Goal: Task Accomplishment & Management: Use online tool/utility

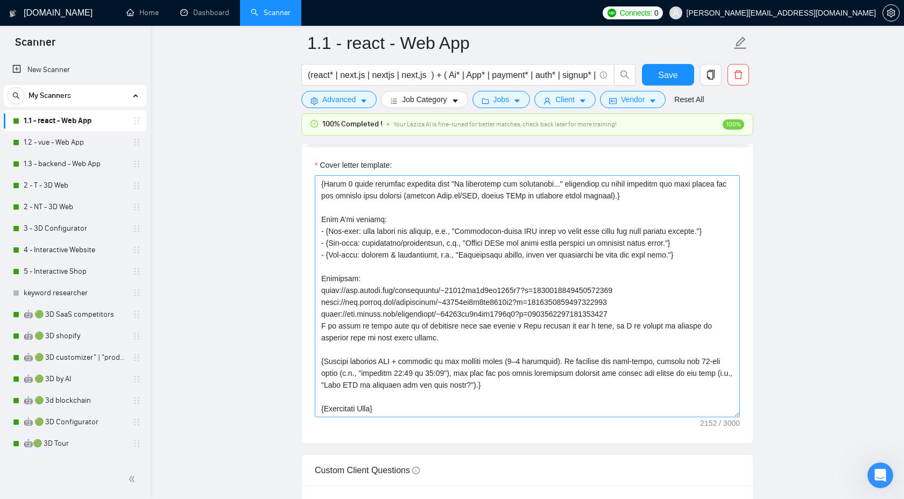
scroll to position [154, 0]
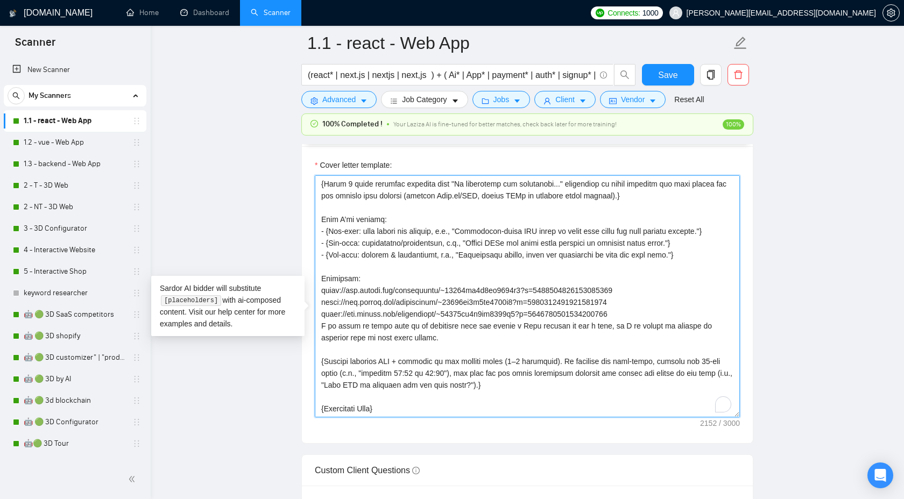
scroll to position [130, 0]
drag, startPoint x: 434, startPoint y: 381, endPoint x: 309, endPoint y: 316, distance: 140.3
paste textarea "{pick 3 most relevant portfolios for this job from the following list to show u…"
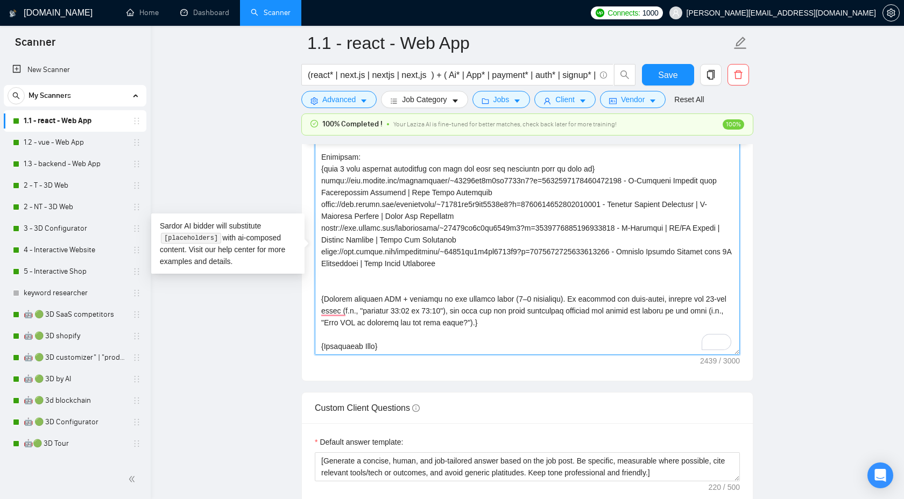
scroll to position [213, 0]
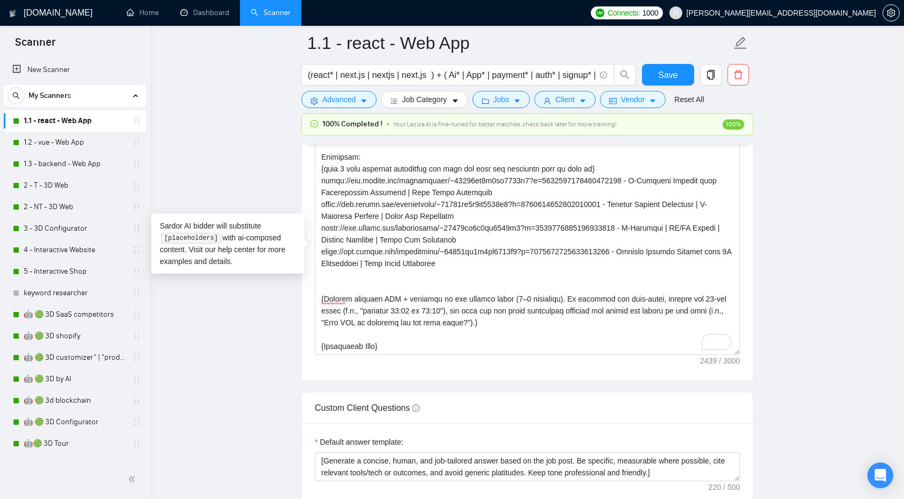
click at [248, 359] on main "1.1 - react - Web App (react* | next.js | nextjs | next,js ) + ( Ai* | App* | p…" at bounding box center [527, 390] width 719 height 3297
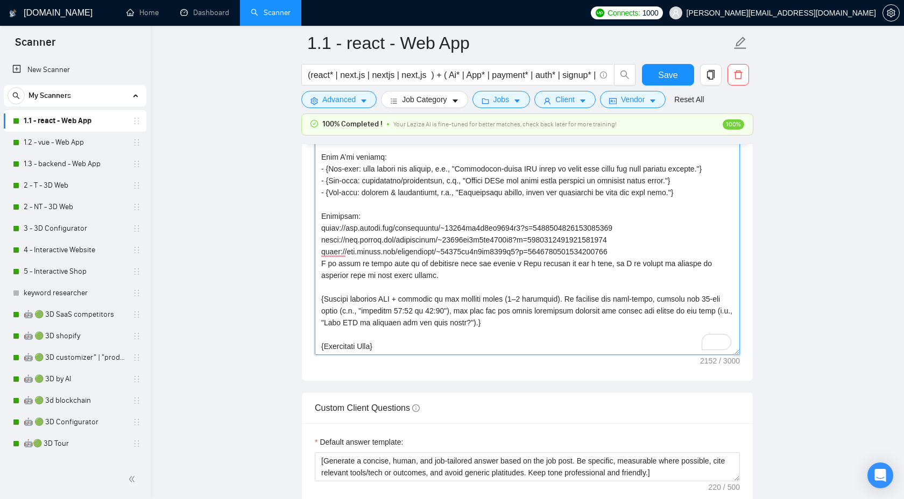
scroll to position [142, 0]
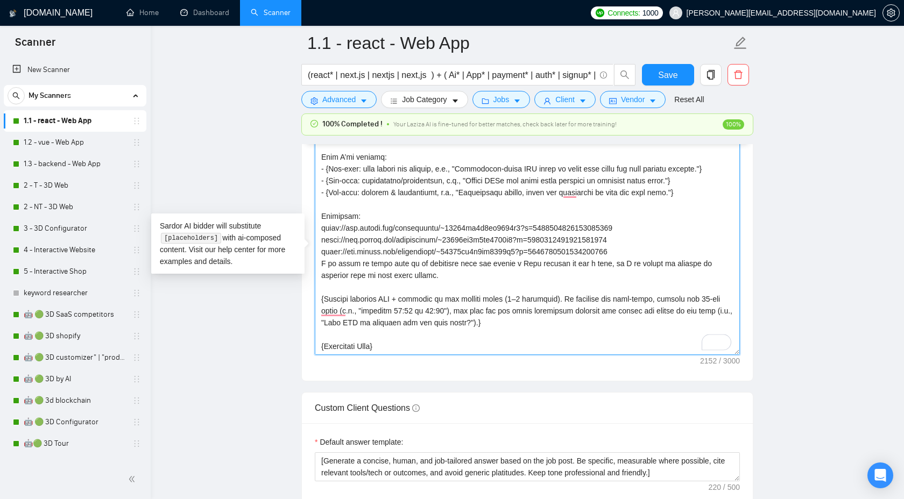
click at [500, 290] on textarea "Cover letter template:" at bounding box center [527, 234] width 425 height 242
drag, startPoint x: 640, startPoint y: 272, endPoint x: 313, endPoint y: 246, distance: 328.2
click at [313, 246] on div "Cover Letter Options Cover letter template:" at bounding box center [527, 217] width 452 height 329
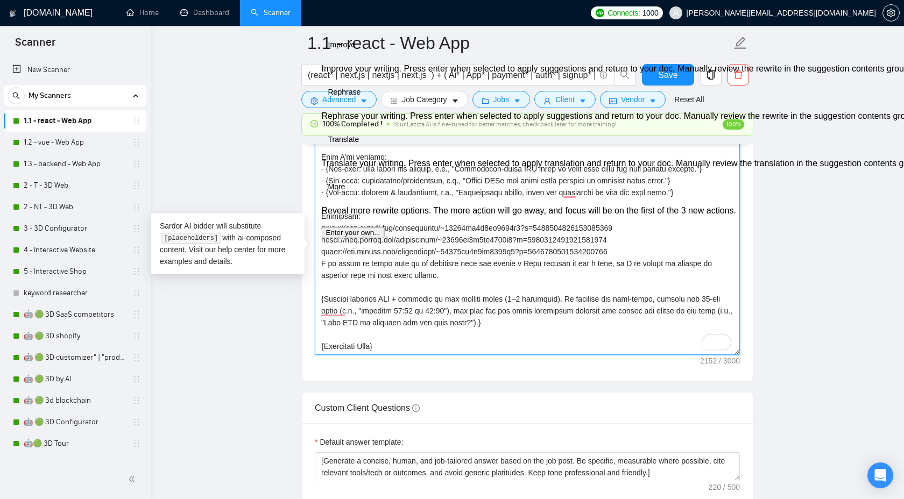
paste textarea "Portfolio: {pick 3 most relevant portfolios for this job from the following lis…"
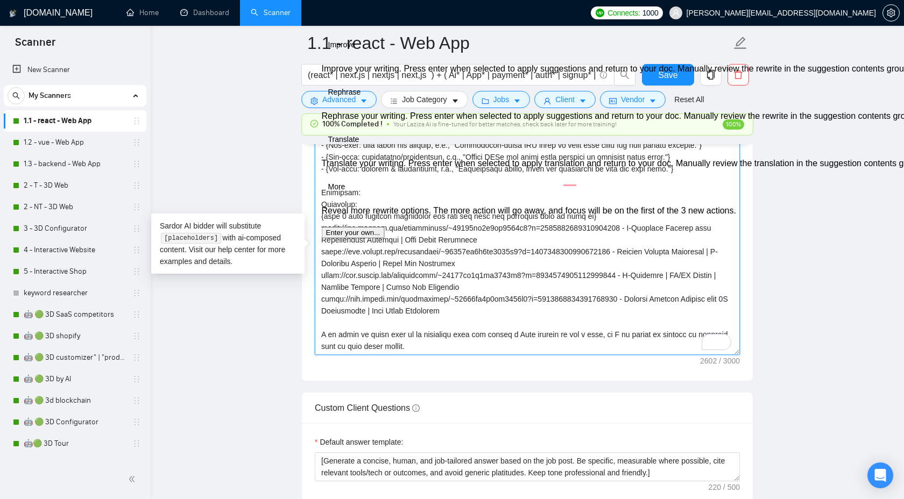
scroll to position [213, 0]
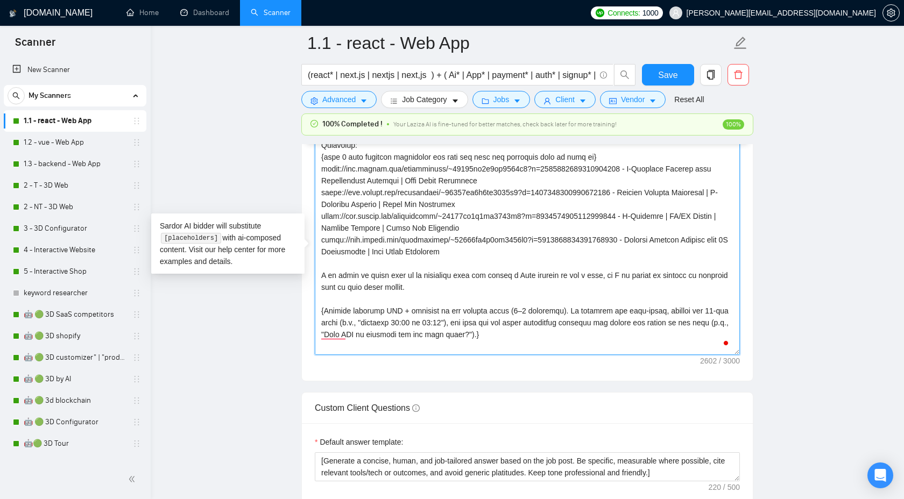
drag, startPoint x: 362, startPoint y: 171, endPoint x: 288, endPoint y: 171, distance: 73.7
click at [288, 171] on main "1.1 - react - Web App (react* | next.js | nextjs | next,js ) + ( Ai* | App* | p…" at bounding box center [527, 390] width 719 height 3297
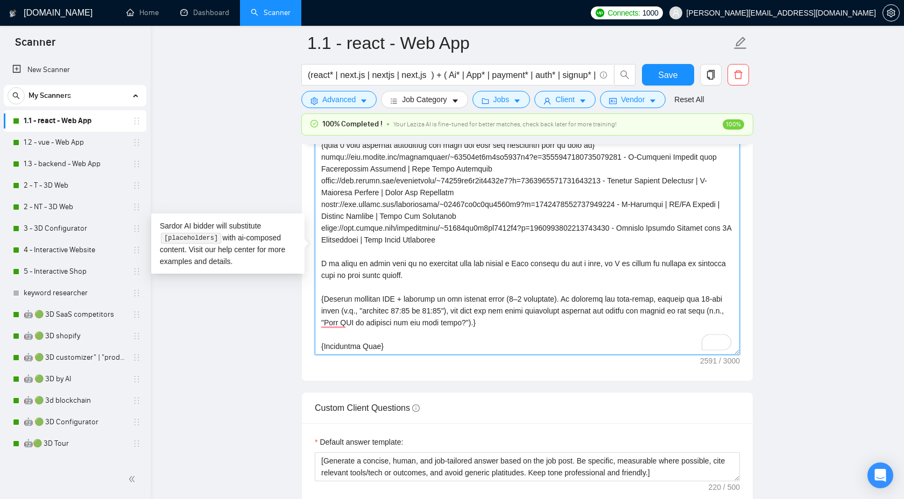
click at [425, 295] on textarea "Cover letter template:" at bounding box center [527, 234] width 425 height 242
paste textarea "https://www.upwork.com/freelancers/~01888aa2d1bf4783e8?p=1910285511948197888 - …"
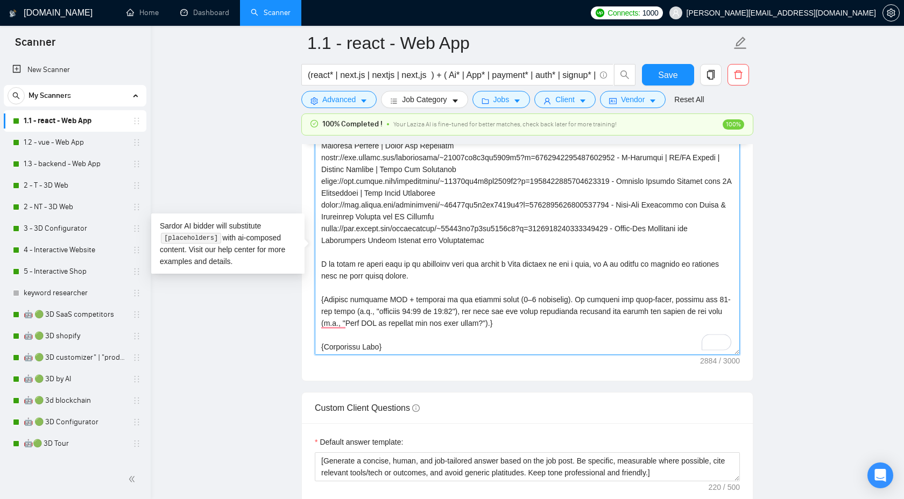
scroll to position [0, 0]
paste textarea "To enrich screen reader interactions, please activate Accessibility in Grammarl…"
click at [358, 265] on textarea "Cover letter template:" at bounding box center [527, 234] width 425 height 242
paste textarea "To enrich screen reader interactions, please activate Accessibility in Grammarl…"
click at [358, 265] on textarea "Cover letter template:" at bounding box center [527, 234] width 425 height 242
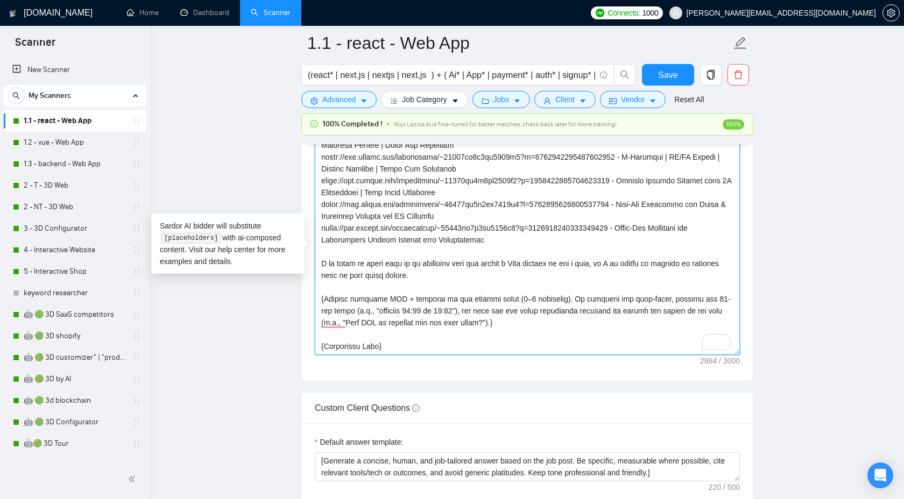
paste textarea "To enrich screen reader interactions, please activate Accessibility in Grammarl…"
click at [367, 274] on textarea "Cover letter template:" at bounding box center [527, 234] width 425 height 242
click at [368, 262] on textarea "Cover letter template:" at bounding box center [527, 234] width 425 height 242
click at [367, 266] on textarea "Cover letter template:" at bounding box center [527, 234] width 425 height 242
paste textarea "https://www.upwork.com/freelancers/~01888aa2d1bf4783e8?p=1910271454220955648"
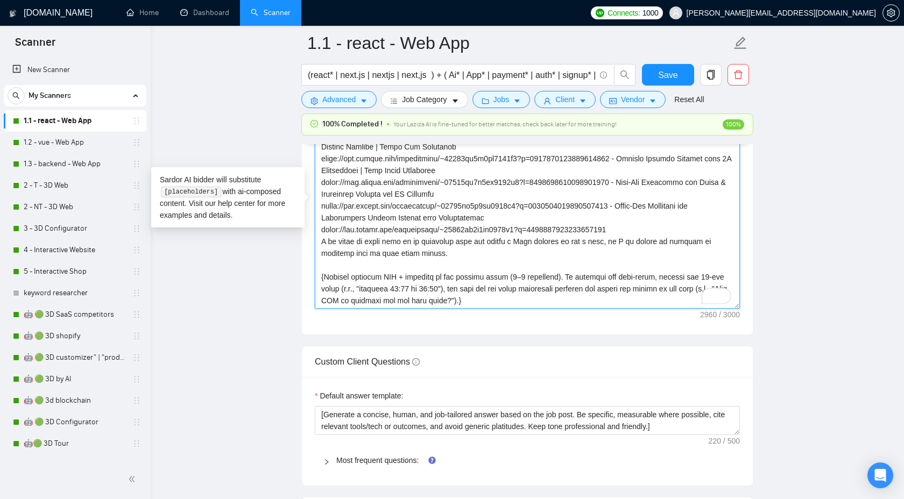
scroll to position [236, 0]
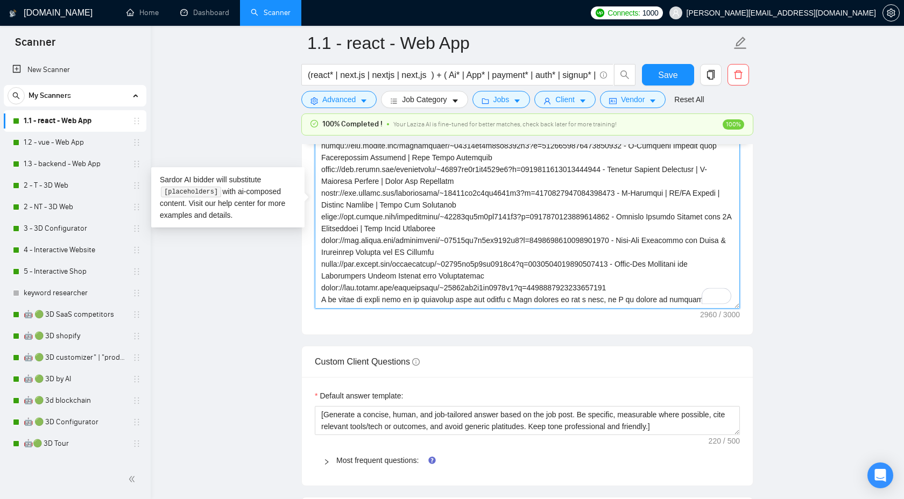
click at [544, 255] on textarea "Cover letter template:" at bounding box center [527, 188] width 425 height 242
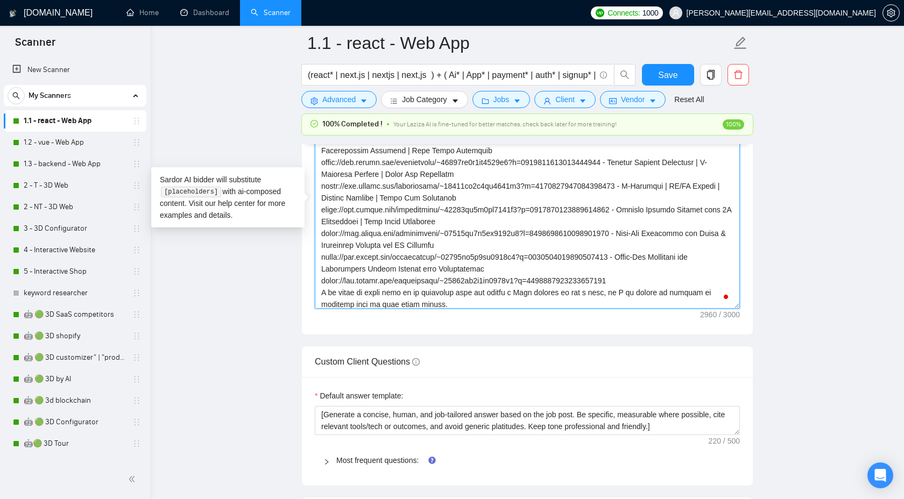
drag, startPoint x: 433, startPoint y: 299, endPoint x: 305, endPoint y: 152, distance: 194.9
click at [305, 152] on div "Cover letter template:" at bounding box center [527, 186] width 451 height 297
type textarea "{Lor ipsum D6-sitam Consect. Ad ELI sed doei tempor (—); inc u labore et dolor …"
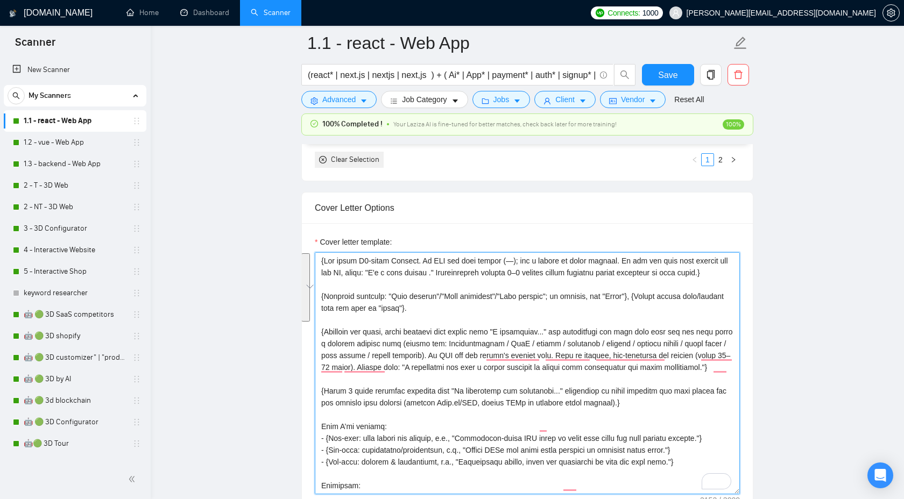
scroll to position [142, 0]
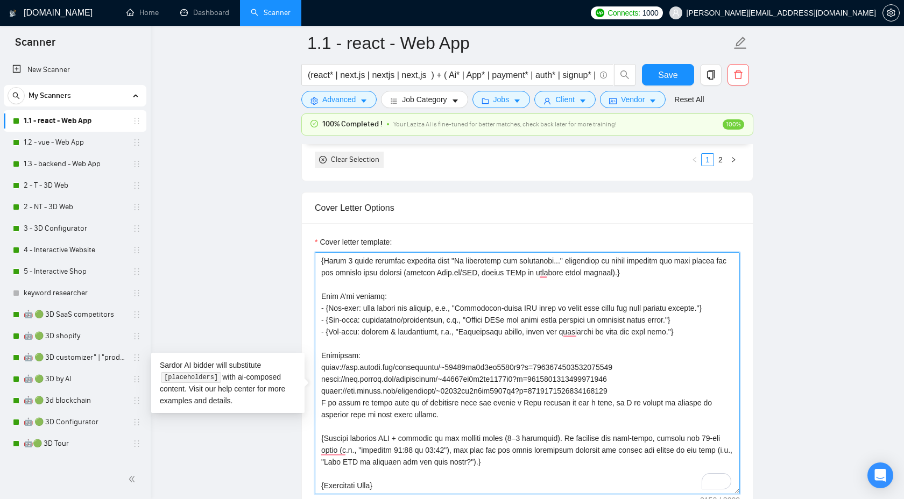
paste textarea "{pick 3 most relevant portfolios for this job from the following list to show u…"
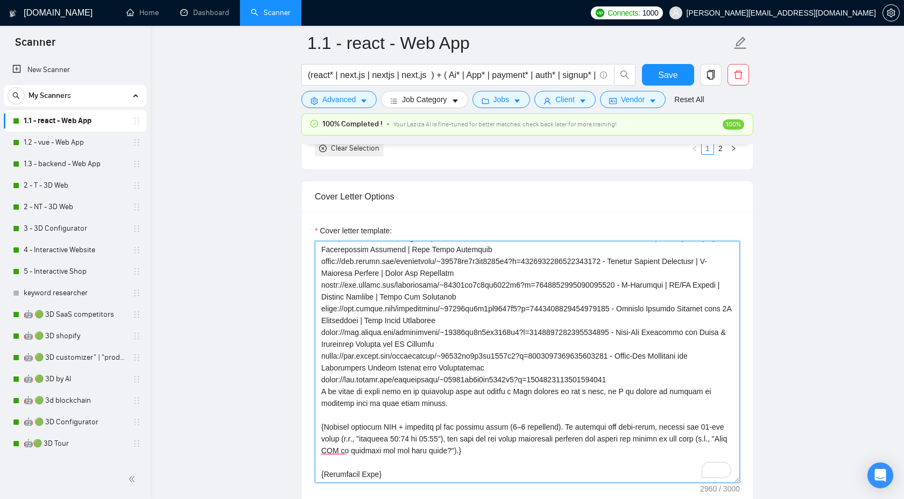
scroll to position [0, 0]
type textarea "{Lor ipsum D6-sitam Consect. Ad ELI sed doei tempor (—); inc u labore et dolor …"
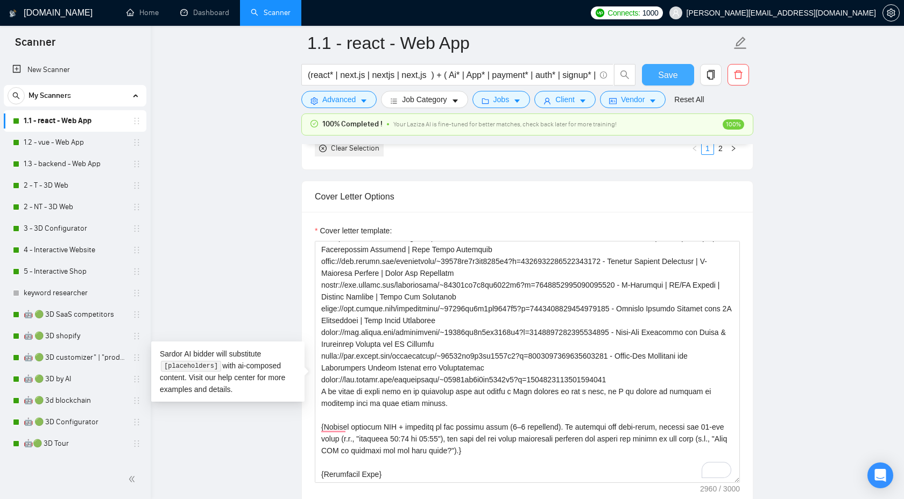
click at [659, 76] on span "Save" at bounding box center [667, 74] width 19 height 13
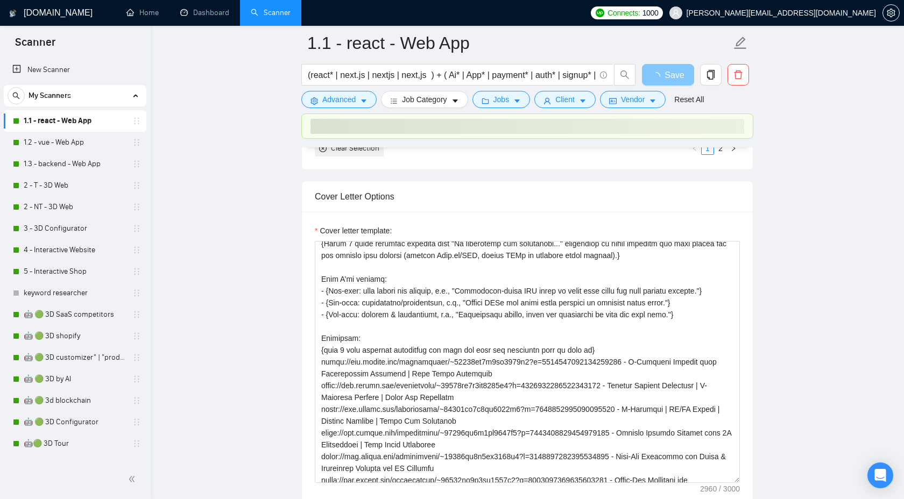
scroll to position [201, 0]
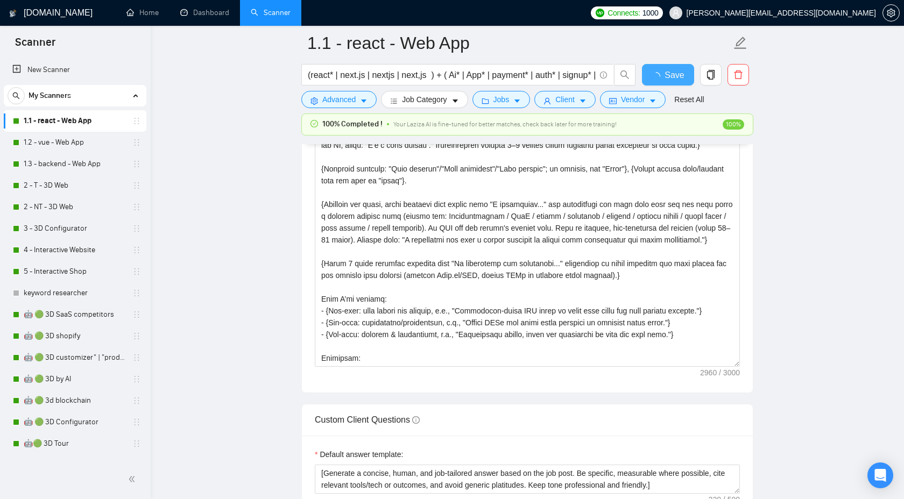
checkbox input "true"
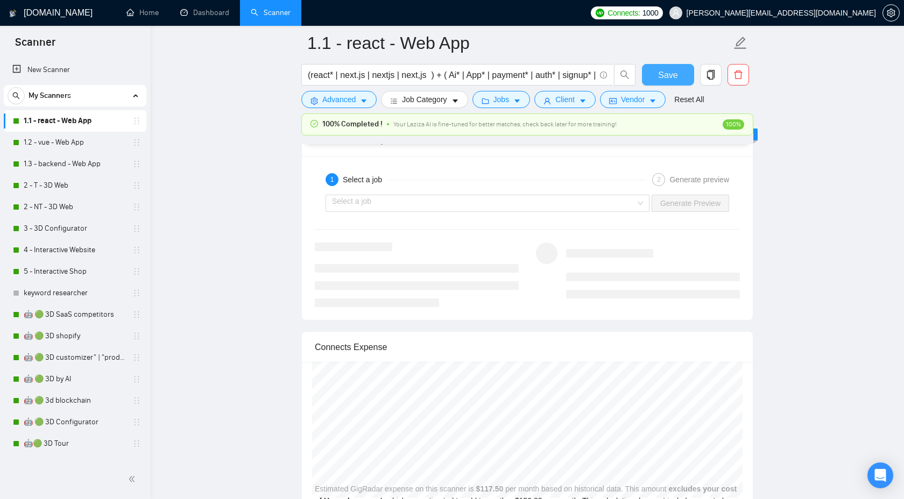
scroll to position [1943, 0]
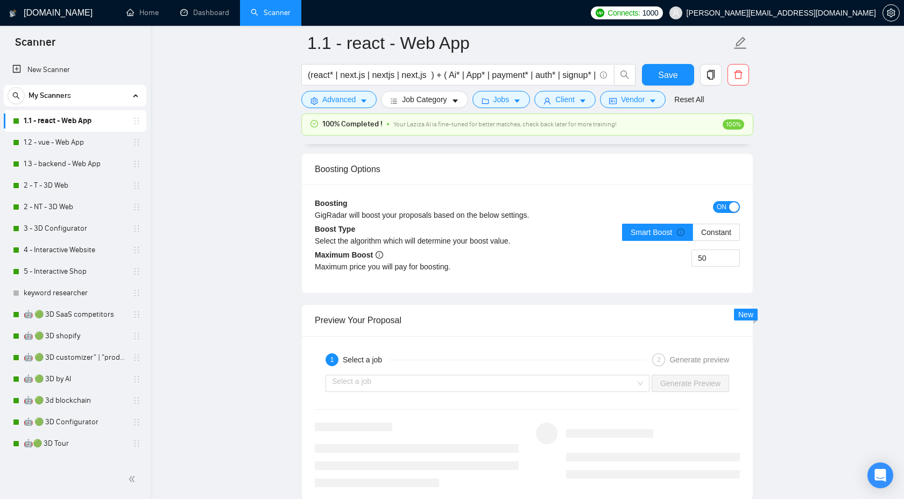
click at [564, 397] on div "Select a job Generate Preview" at bounding box center [527, 384] width 427 height 26
click at [576, 392] on input "search" at bounding box center [483, 384] width 303 height 16
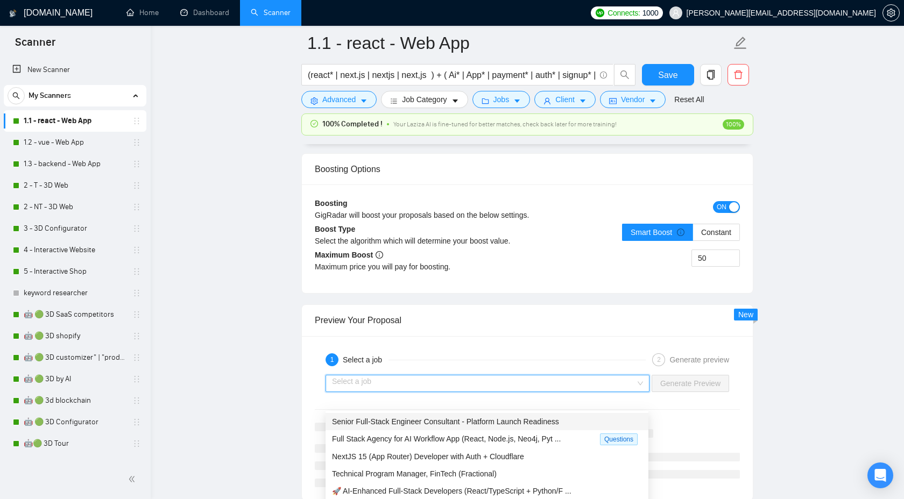
click at [559, 418] on span "Senior Full-Stack Engineer Consultant - Platform Launch Readiness" at bounding box center [445, 422] width 227 height 9
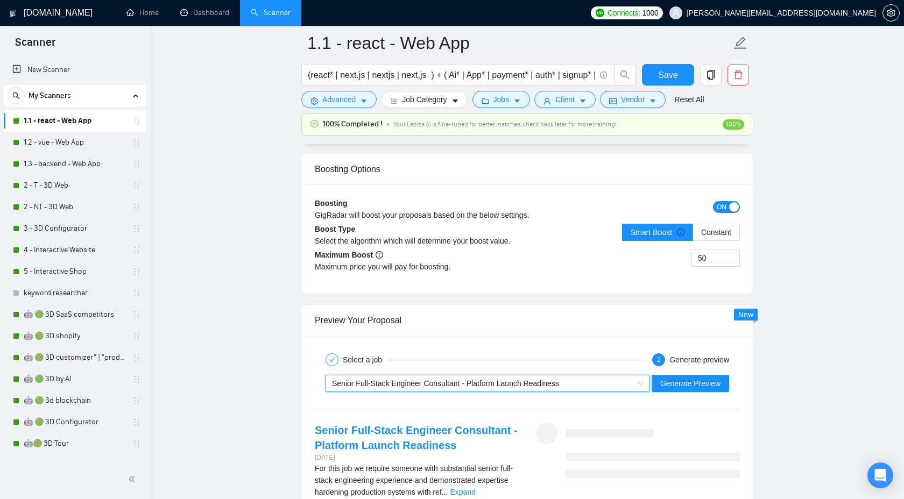
click at [581, 392] on div "Senior Full-Stack Engineer Consultant - Platform Launch Readiness" at bounding box center [482, 384] width 301 height 16
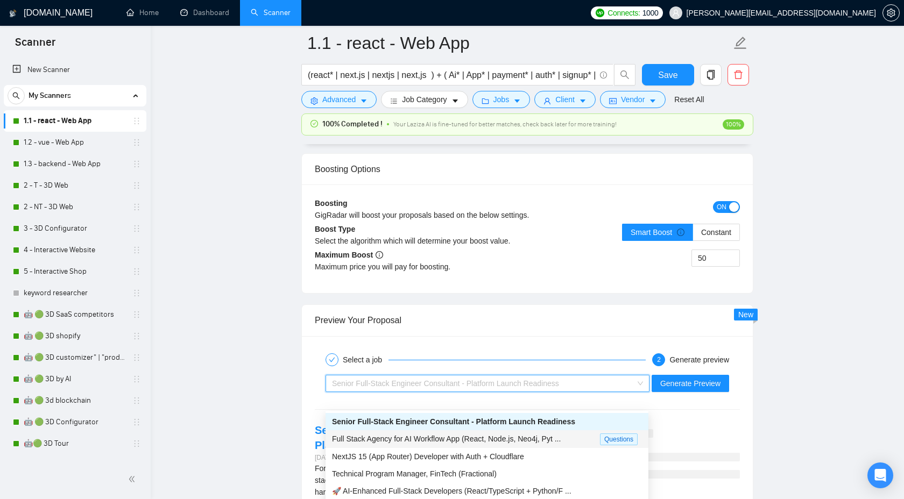
click at [573, 448] on div "NextJS 15 (App Router) Developer with Auth + Cloudflare" at bounding box center [487, 456] width 323 height 17
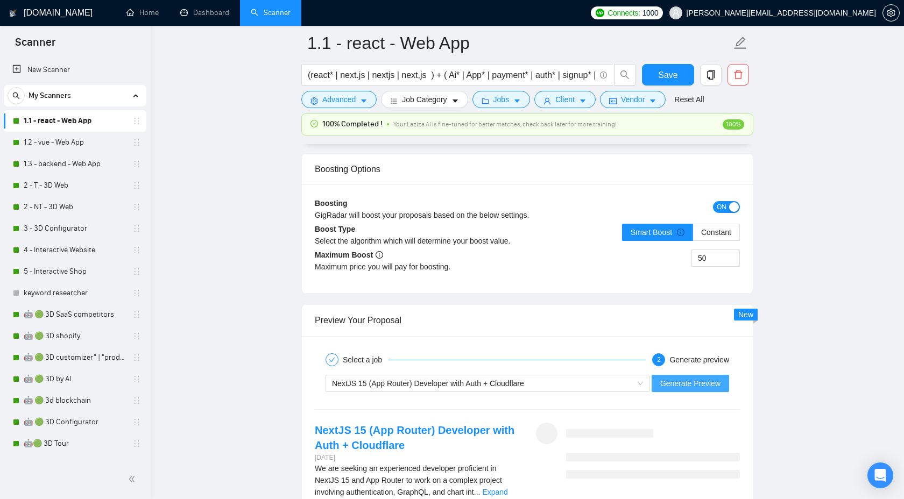
click at [697, 390] on span "Generate Preview" at bounding box center [690, 384] width 60 height 12
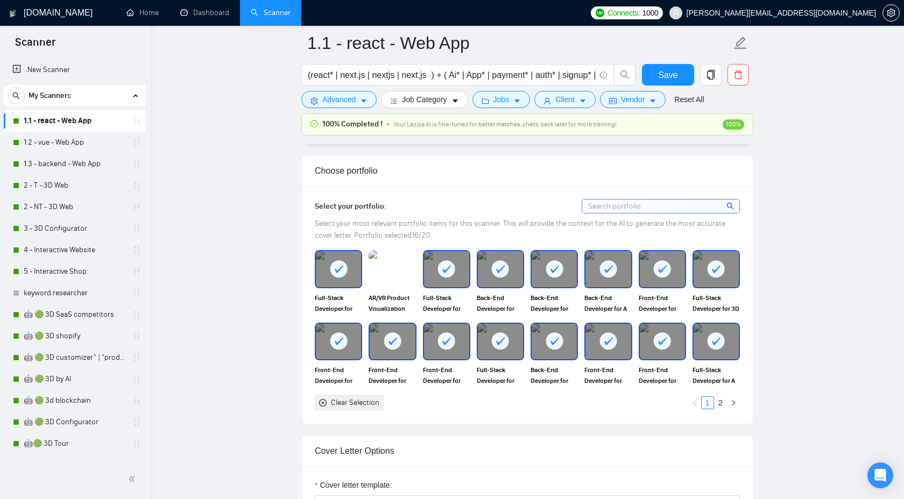
scroll to position [904, 0]
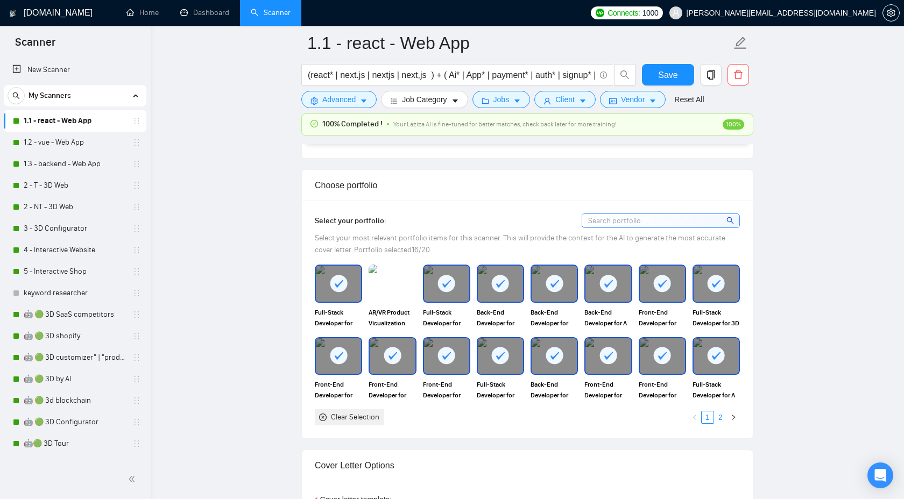
click at [717, 424] on link "2" at bounding box center [721, 418] width 12 height 12
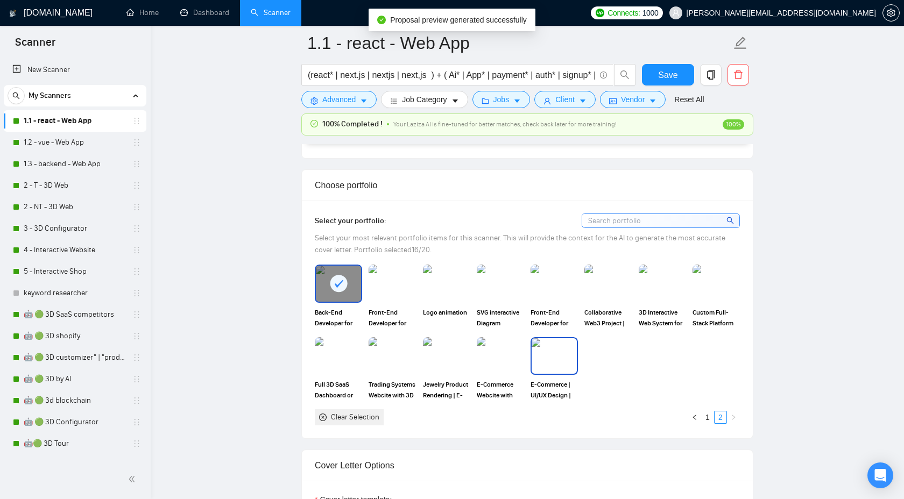
click at [564, 374] on img at bounding box center [554, 356] width 45 height 36
click at [504, 374] on img at bounding box center [500, 356] width 45 height 36
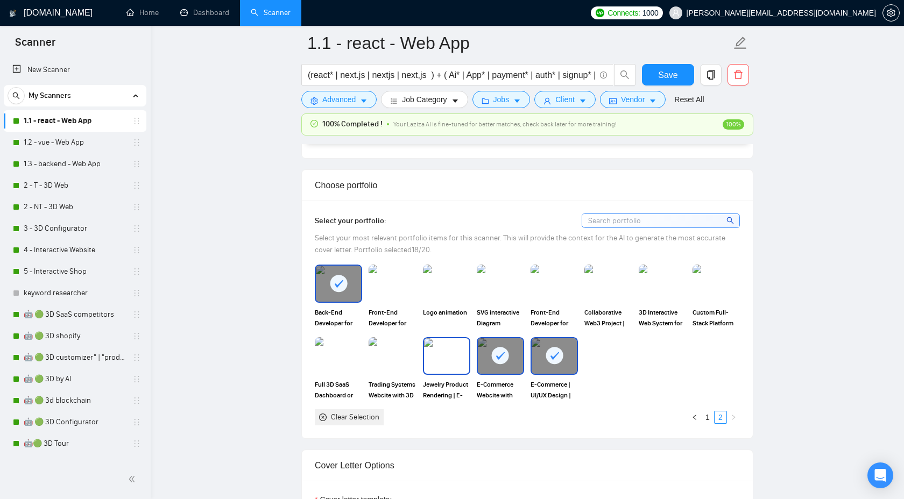
click at [427, 374] on img at bounding box center [446, 356] width 45 height 36
click at [370, 374] on img at bounding box center [392, 356] width 45 height 36
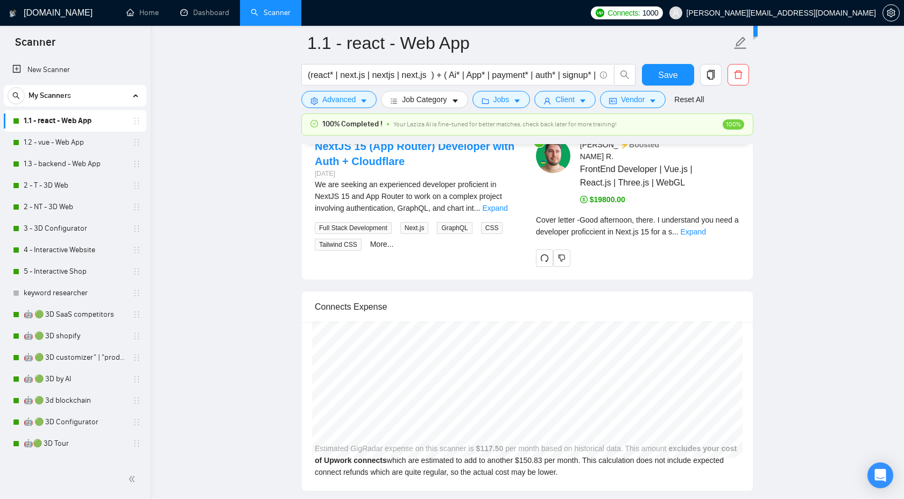
scroll to position [2226, 0]
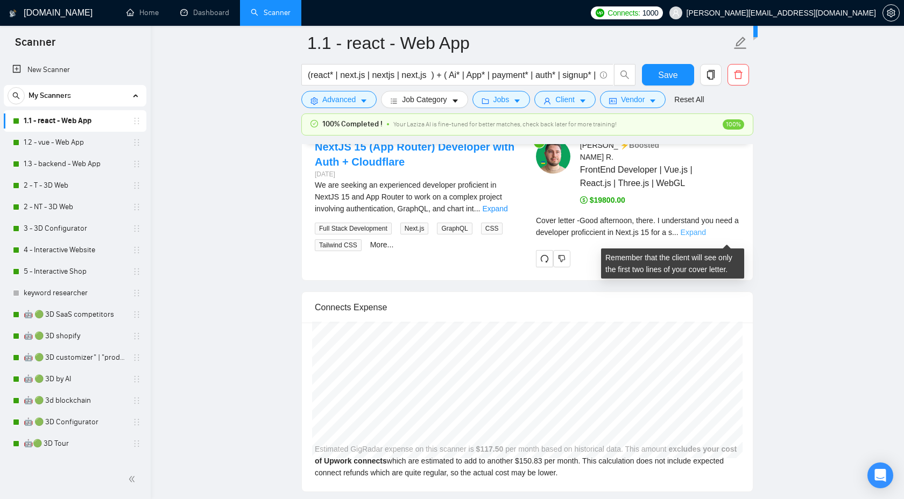
click at [706, 237] on link "Expand" at bounding box center [693, 232] width 25 height 9
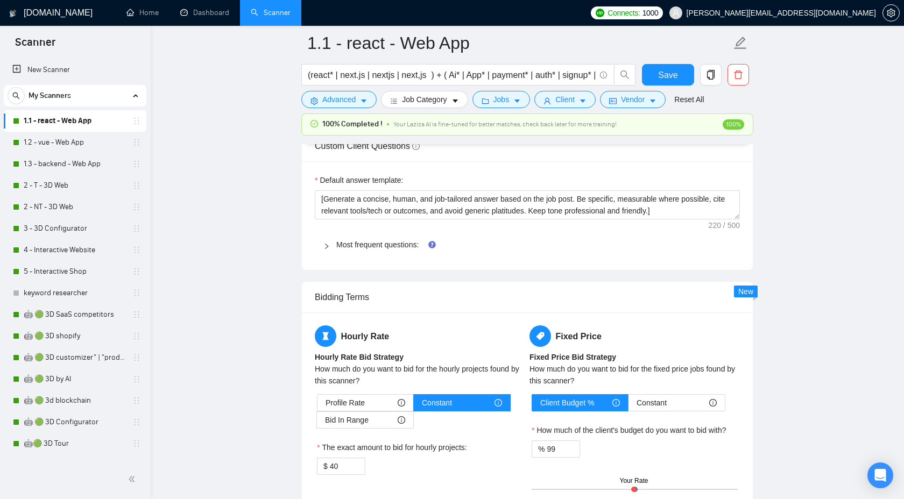
scroll to position [1585, 0]
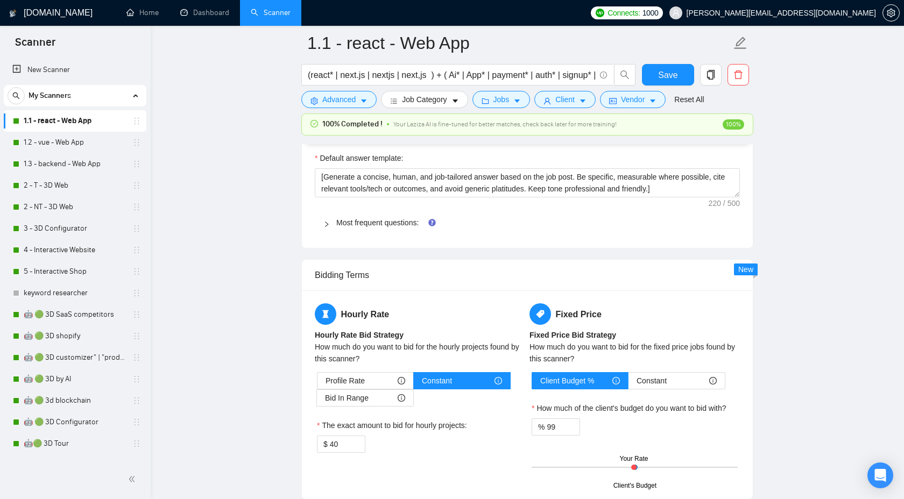
click at [667, 91] on div "Vendor" at bounding box center [633, 99] width 70 height 17
click at [667, 76] on span "Save" at bounding box center [667, 74] width 19 height 13
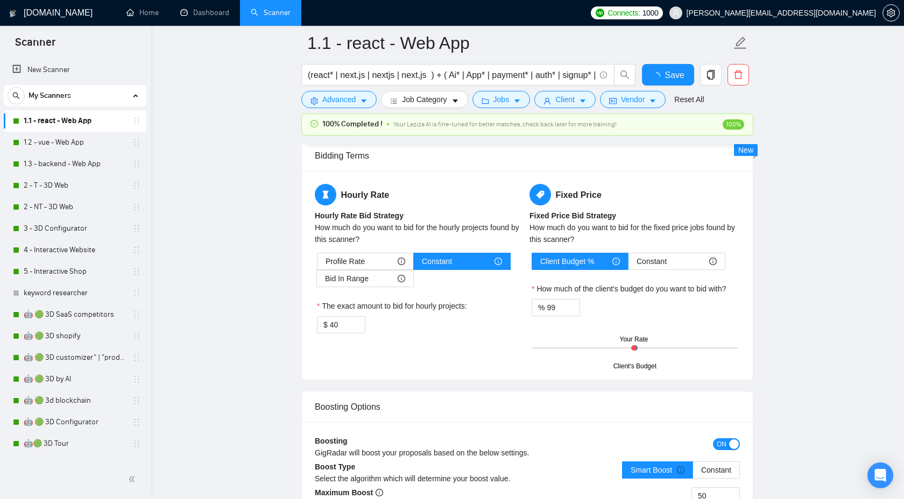
checkbox input "true"
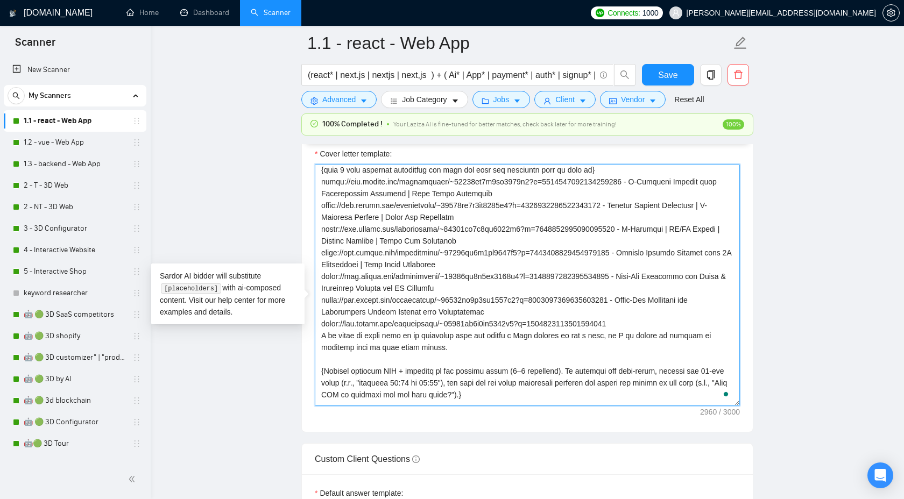
scroll to position [239, 0]
drag, startPoint x: 646, startPoint y: 365, endPoint x: 307, endPoint y: 218, distance: 369.8
click at [307, 219] on div "Cover letter template:" at bounding box center [527, 283] width 451 height 297
paste textarea "Portfolio: {pick 3 most relevant portfolios for this job from the following lis…"
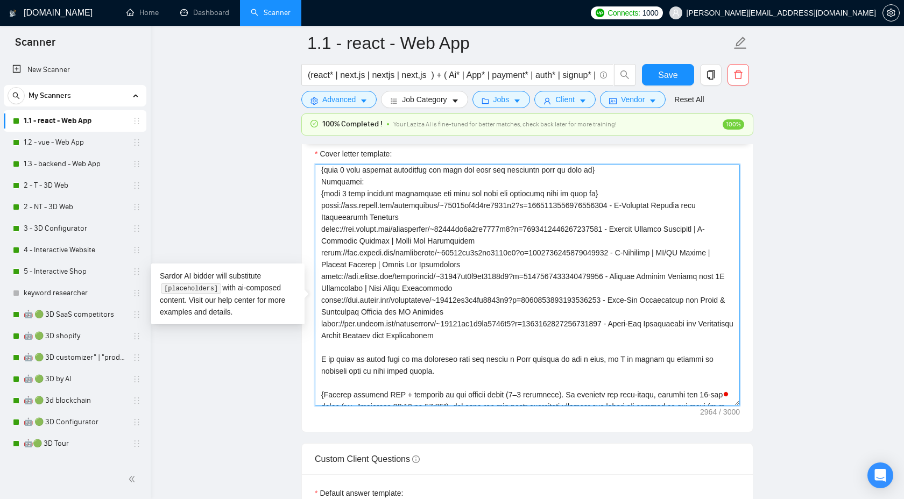
type textarea "{Lor ipsum D6-sitam Consect. Ad ELI sed doei tempor (—); inc u labore et dolor …"
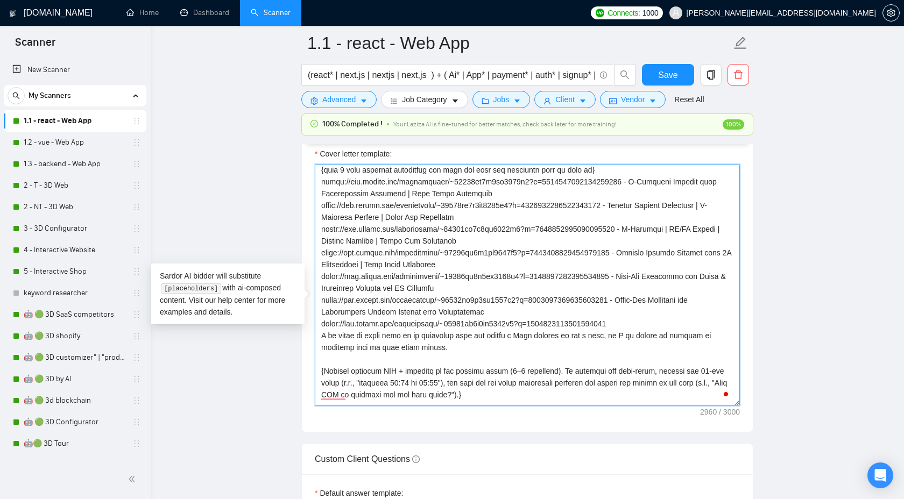
click at [644, 360] on textarea "Cover letter template:" at bounding box center [527, 285] width 425 height 242
drag, startPoint x: 644, startPoint y: 365, endPoint x: 318, endPoint y: 194, distance: 367.5
click at [318, 194] on div "Cover Letter Options Cover letter template:" at bounding box center [527, 268] width 452 height 329
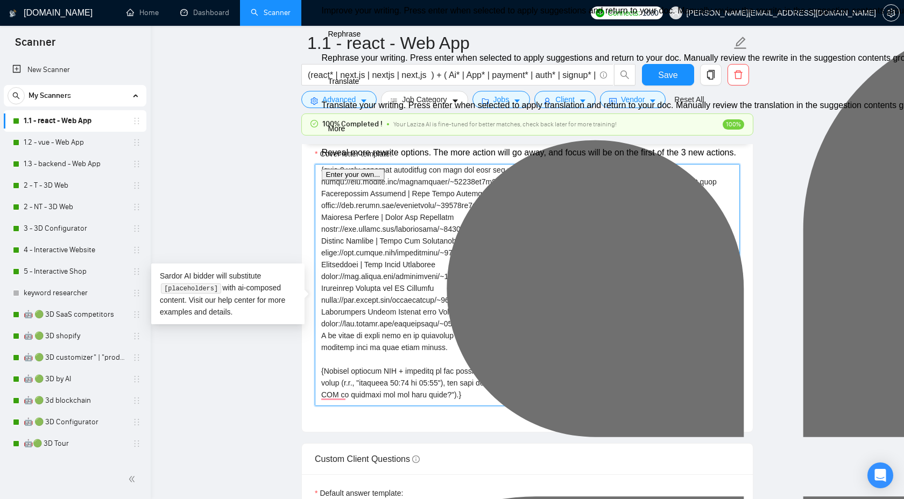
scroll to position [33, 0]
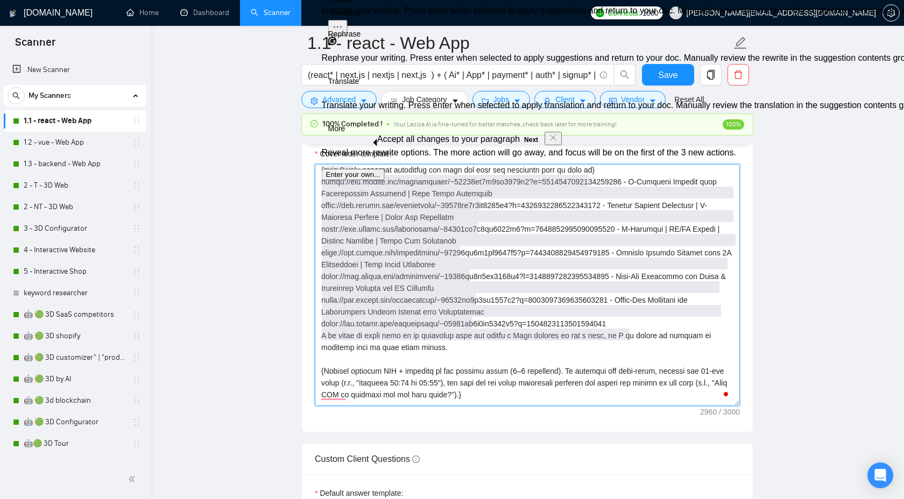
click at [392, 229] on textarea "Cover letter template:" at bounding box center [527, 285] width 425 height 242
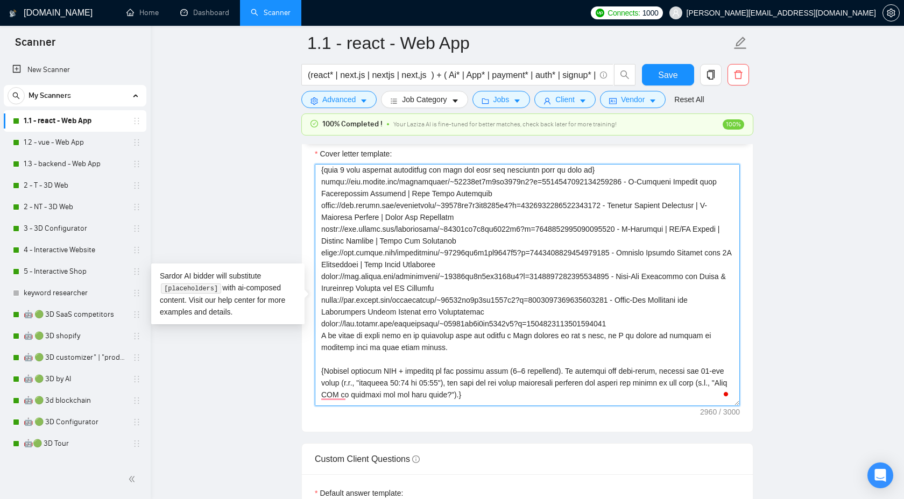
drag, startPoint x: 646, startPoint y: 364, endPoint x: 320, endPoint y: 197, distance: 366.3
click at [320, 197] on textarea "Cover letter template:" at bounding box center [527, 285] width 425 height 242
paste textarea "https://www.upwork.com/freelancers/~01888aa2d1bf4783e8?p=1970749092234190848 - …"
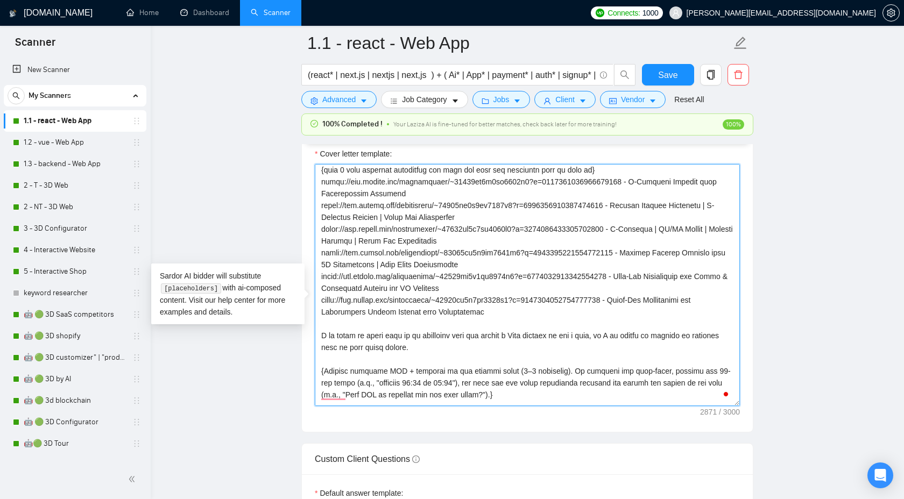
paste textarea "To enrich screen reader interactions, please activate Accessibility in Grammarl…"
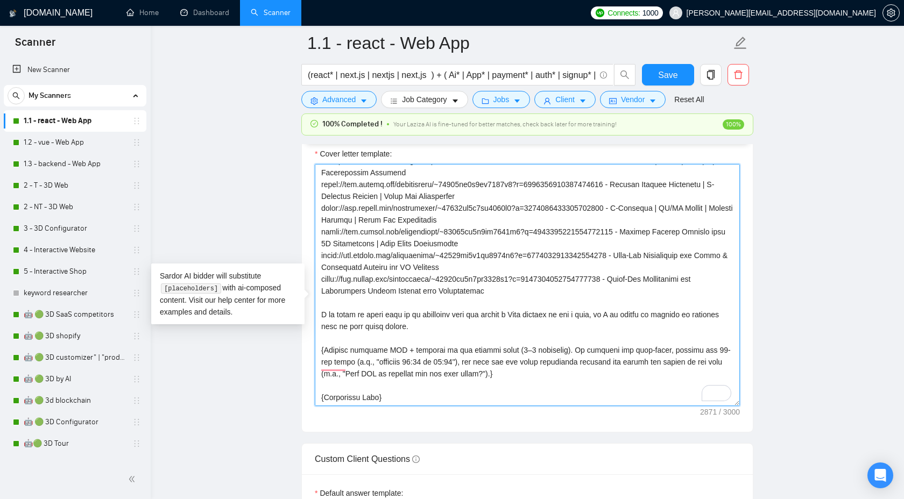
click at [377, 324] on textarea "Cover letter template:" at bounding box center [527, 285] width 425 height 242
paste textarea "https://www.upwork.com/freelancers/~01888aa2d1bf4783e8?p=1910271454220955648"
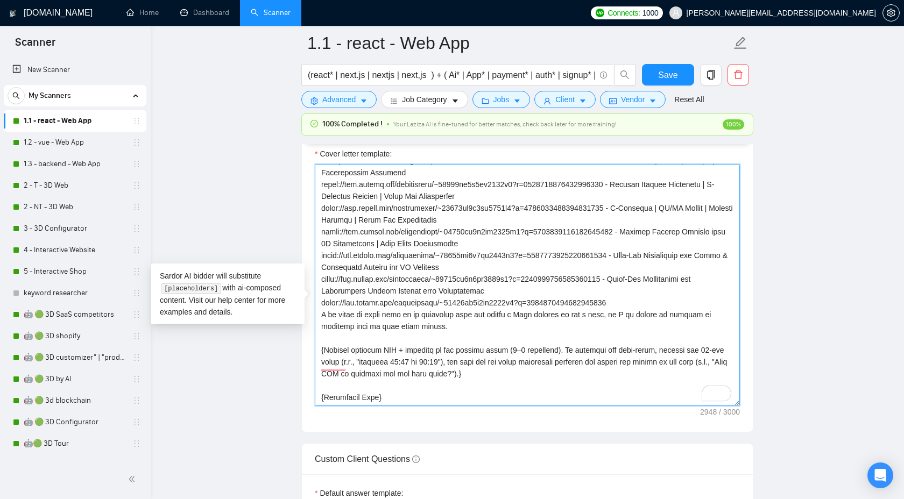
scroll to position [272, 0]
type textarea "{Lor ipsum D6-sitam Consect. Ad ELI sed doei tempor (—); inc u labore et dolor …"
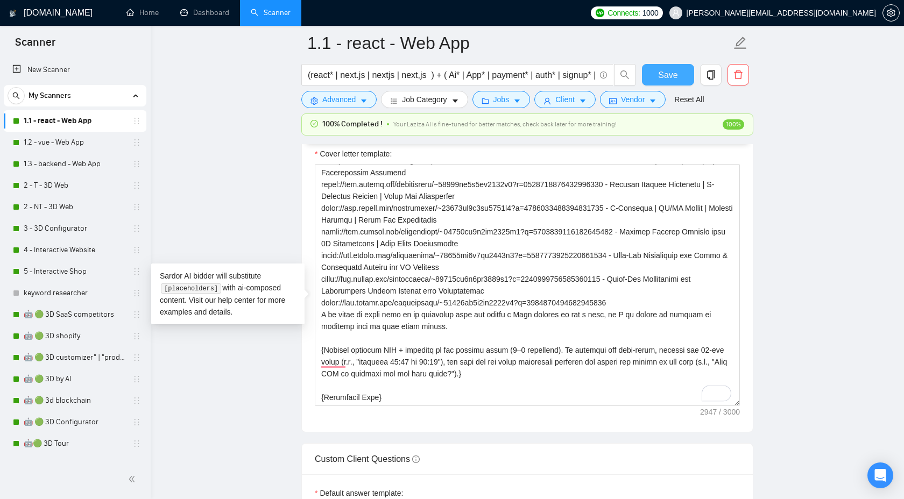
click at [666, 69] on span "Save" at bounding box center [667, 74] width 19 height 13
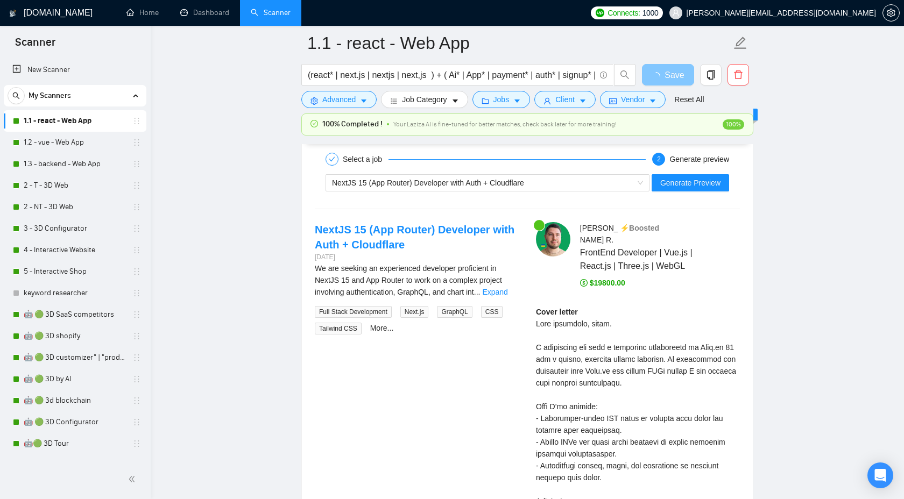
scroll to position [1975, 0]
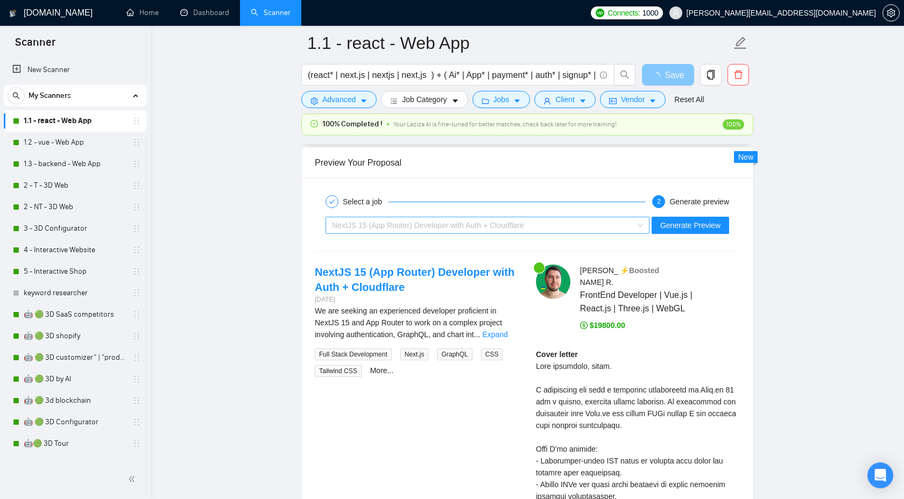
click at [584, 225] on div "NextJS 15 (App Router) Developer with Auth + Cloudflare" at bounding box center [482, 225] width 301 height 16
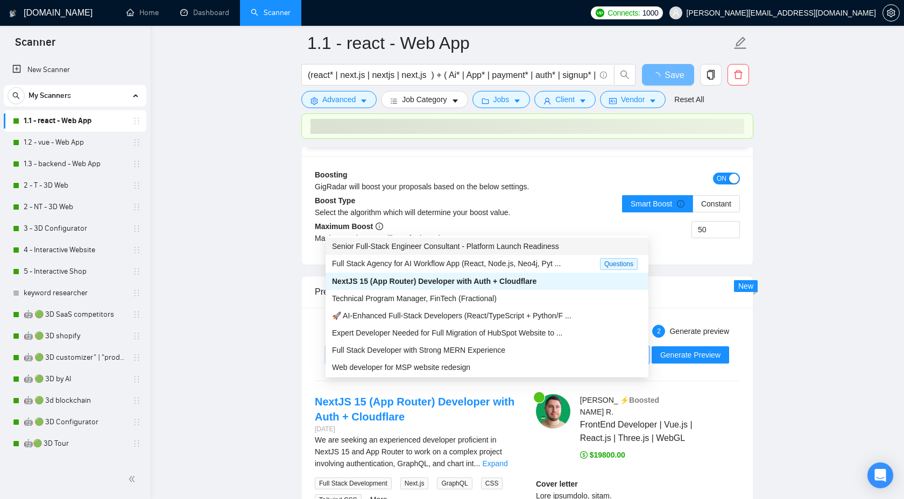
click at [506, 251] on div "Senior Full-Stack Engineer Consultant - Platform Launch Readiness" at bounding box center [487, 247] width 310 height 12
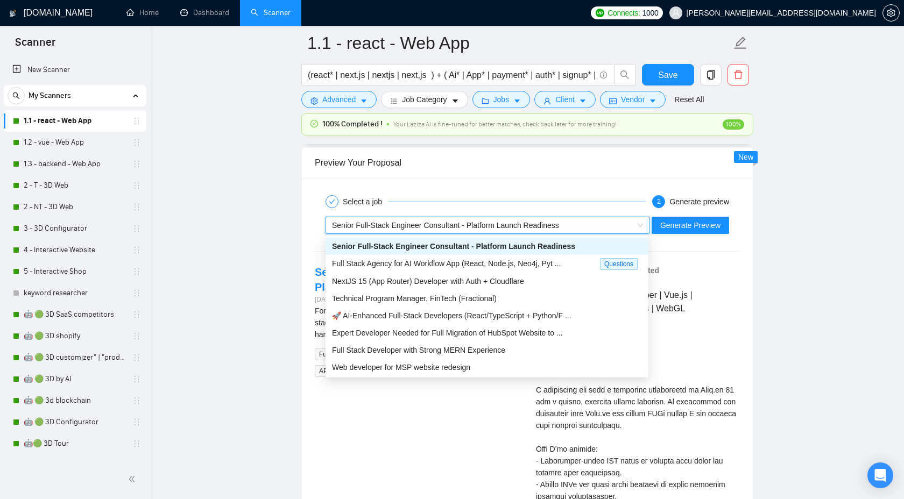
checkbox input "true"
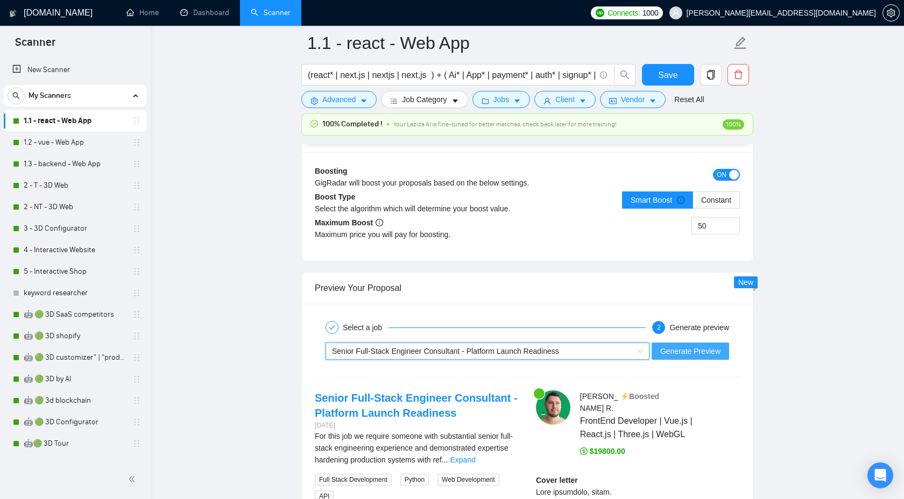
click at [683, 357] on span "Generate Preview" at bounding box center [690, 351] width 60 height 12
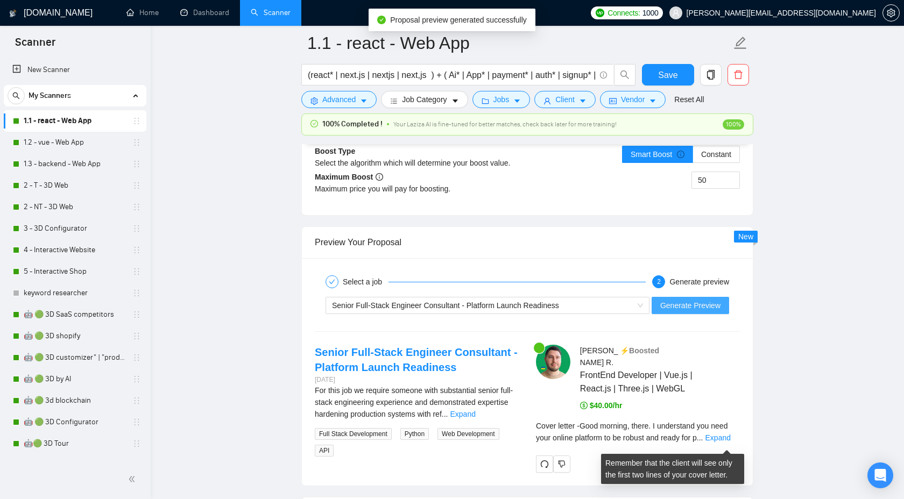
scroll to position [2034, 0]
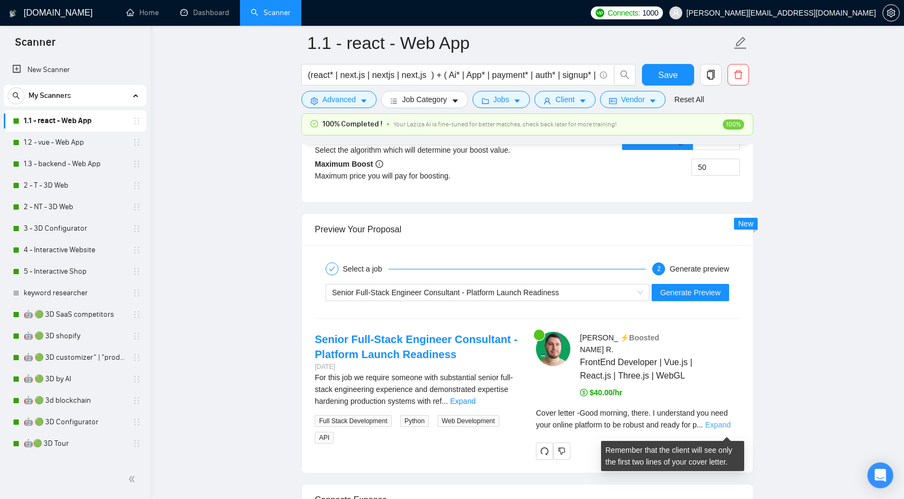
click at [724, 428] on link "Expand" at bounding box center [717, 425] width 25 height 9
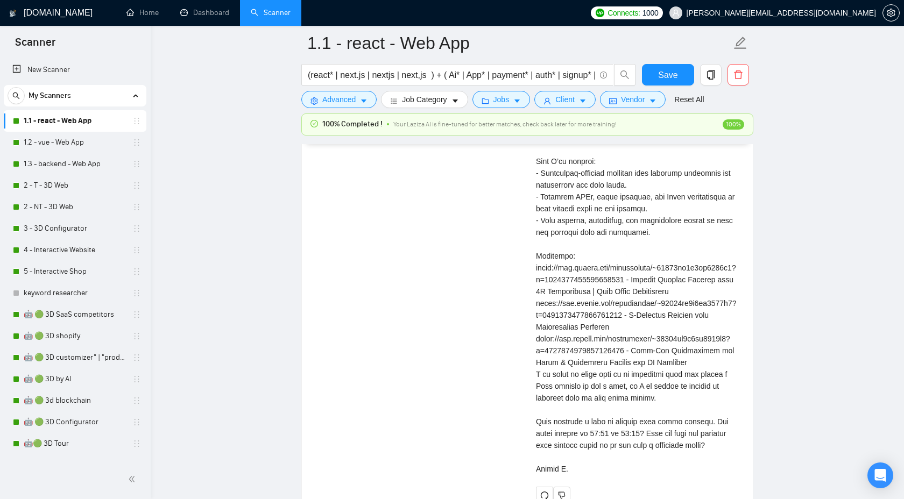
scroll to position [2396, 0]
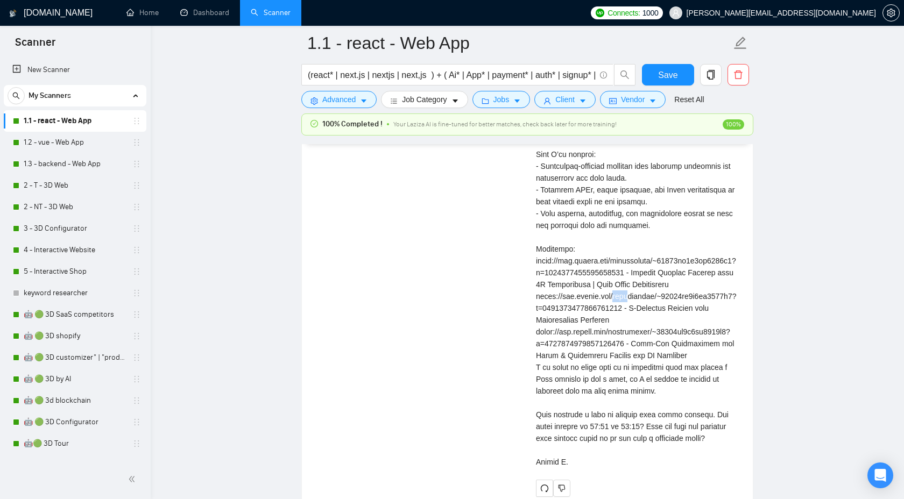
drag, startPoint x: 623, startPoint y: 305, endPoint x: 637, endPoint y: 305, distance: 14.0
click at [637, 305] on div "Cover letter" at bounding box center [638, 261] width 204 height 414
drag, startPoint x: 607, startPoint y: 341, endPoint x: 641, endPoint y: 341, distance: 33.9
click at [641, 341] on div "Cover letter" at bounding box center [638, 261] width 204 height 414
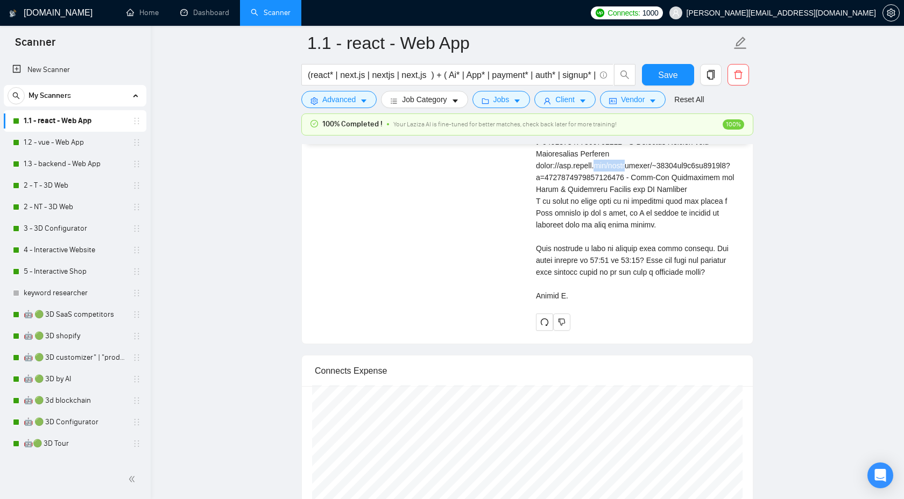
scroll to position [2564, 0]
click at [657, 79] on button "Save" at bounding box center [668, 75] width 52 height 22
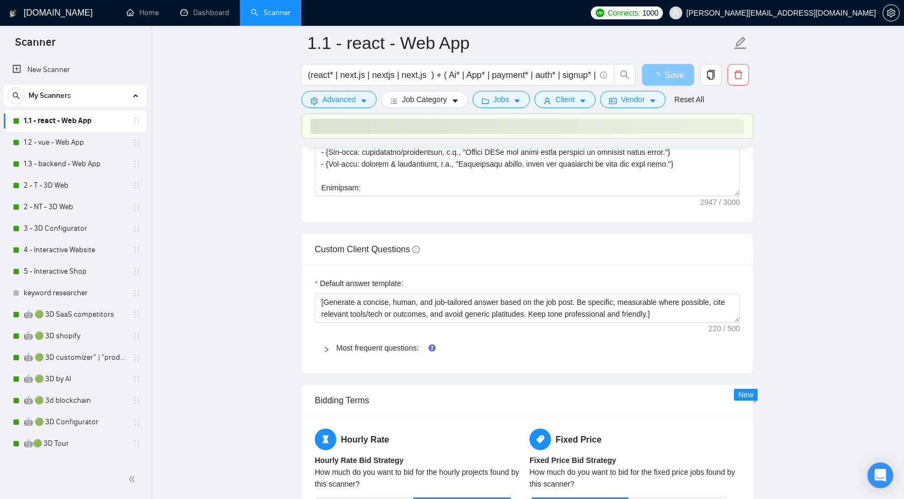
scroll to position [1445, 0]
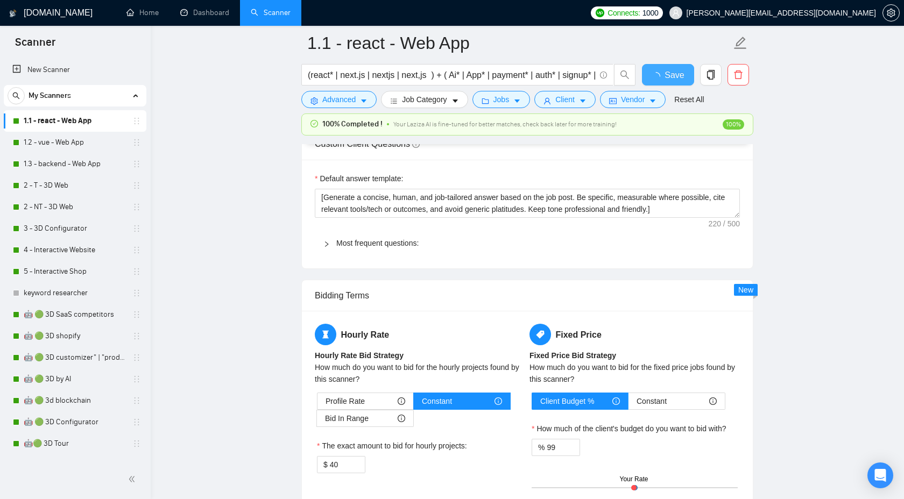
checkbox input "true"
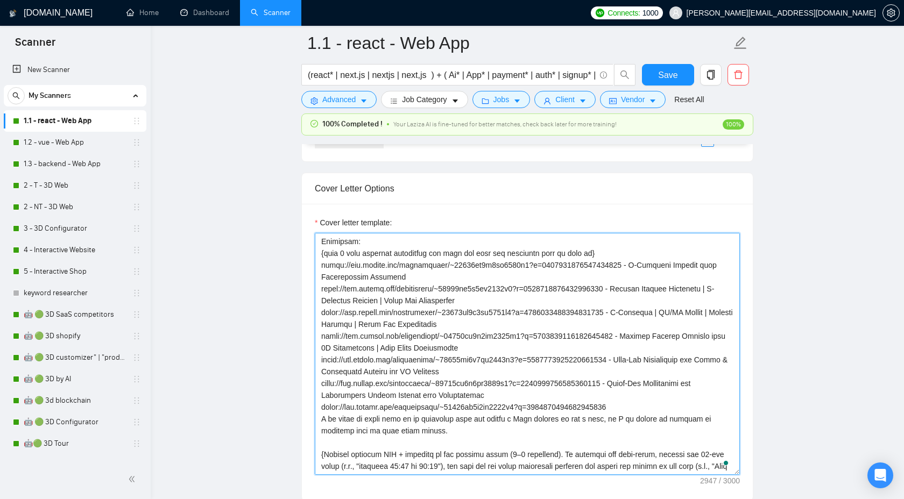
scroll to position [225, 0]
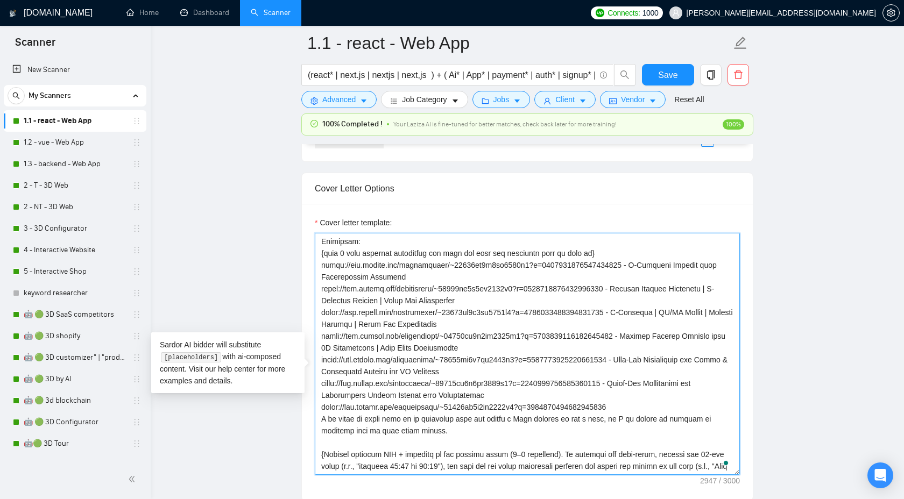
drag, startPoint x: 435, startPoint y: 474, endPoint x: 323, endPoint y: 285, distance: 219.6
click at [322, 285] on textarea "Cover letter template:" at bounding box center [527, 354] width 425 height 242
